Goal: Information Seeking & Learning: Learn about a topic

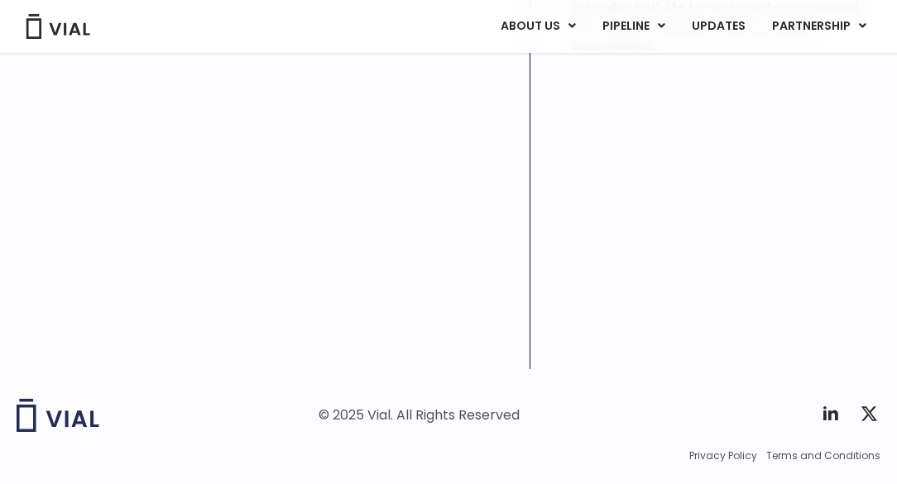
scroll to position [678, 0]
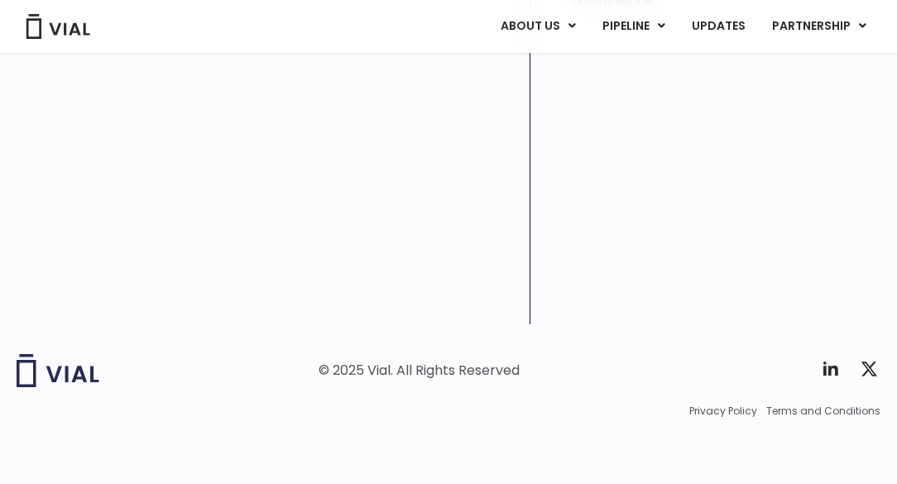
click at [83, 26] on img at bounding box center [58, 26] width 66 height 25
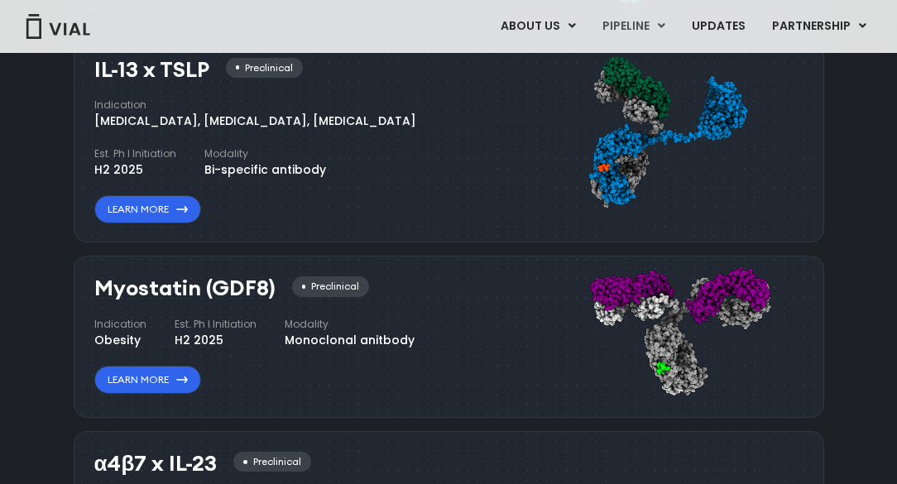
scroll to position [1581, 0]
